Goal: Check status

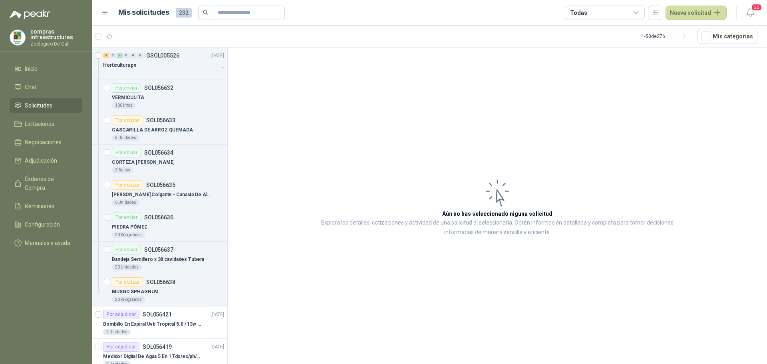
click at [46, 82] on link "Chat" at bounding box center [46, 87] width 73 height 15
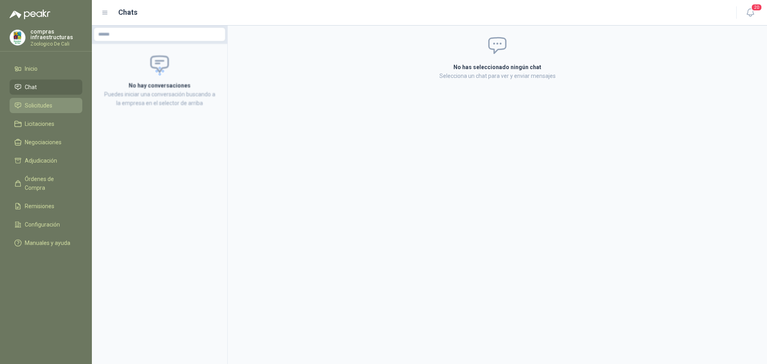
click at [64, 105] on li "Solicitudes" at bounding box center [45, 105] width 63 height 9
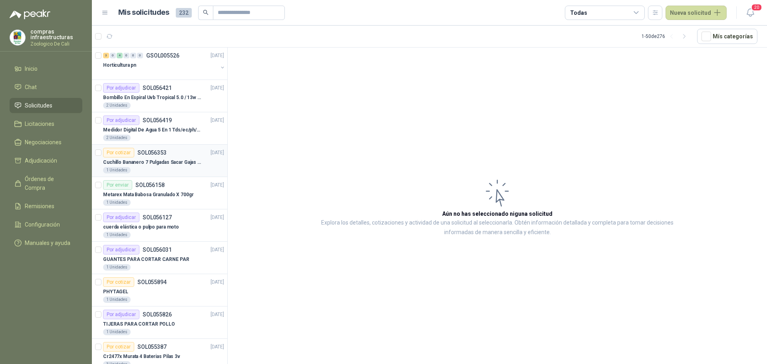
click at [183, 162] on p "Cuchillo Bananero 7 Pulgadas Sacar Gajas O Deshoje O Desman" at bounding box center [153, 163] width 100 height 8
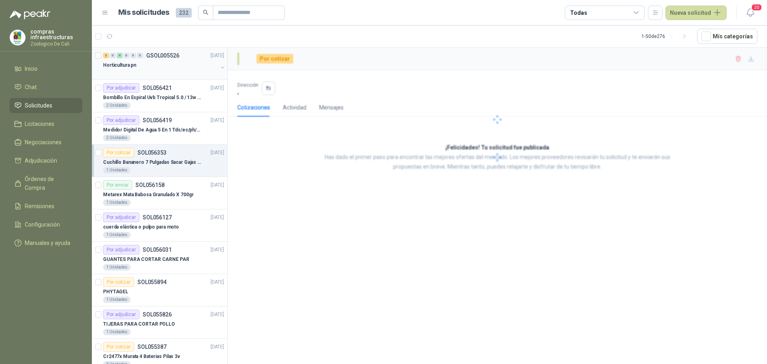
click at [145, 68] on div "Horticultura pn" at bounding box center [160, 65] width 115 height 10
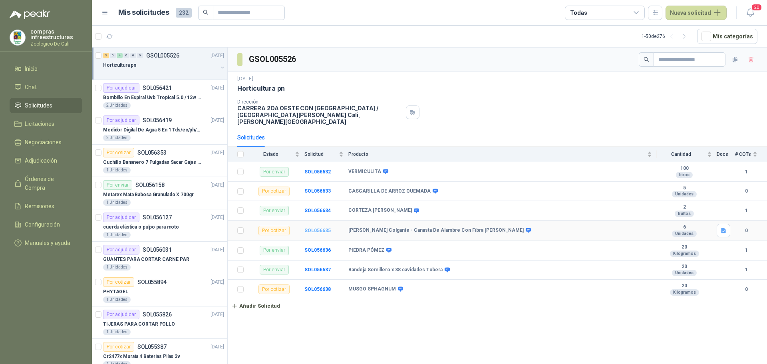
click at [323, 228] on b "SOL056635" at bounding box center [318, 231] width 26 height 6
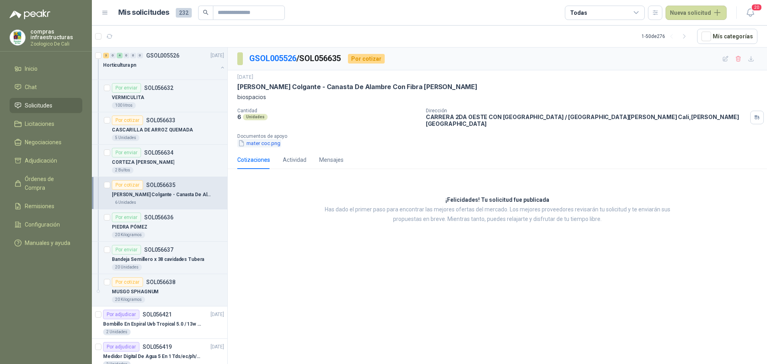
click at [263, 140] on button "mater coc.png" at bounding box center [259, 143] width 44 height 8
